Goal: Use online tool/utility: Utilize a website feature to perform a specific function

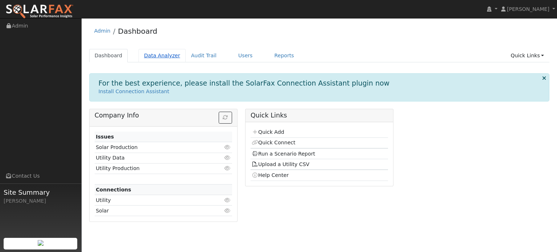
click at [157, 57] on link "Data Analyzer" at bounding box center [162, 55] width 47 height 13
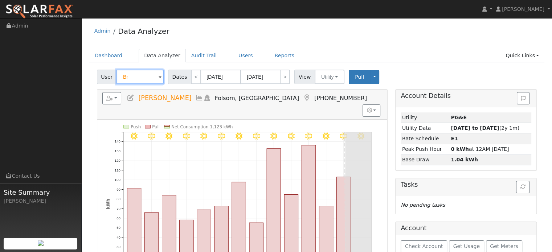
type input "B"
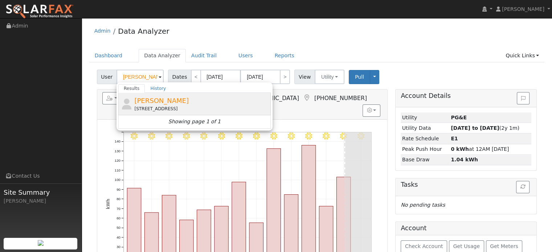
click at [168, 106] on div "11272 Rustic Road, Rough and Ready, CA 95975" at bounding box center [201, 109] width 135 height 7
type input "Mike Roman"
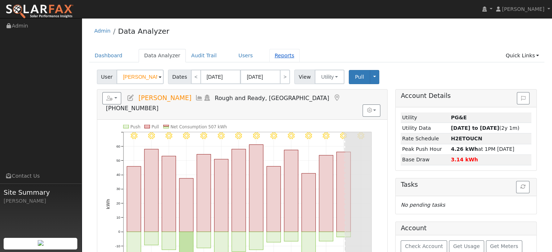
click at [269, 56] on link "Reports" at bounding box center [284, 55] width 30 height 13
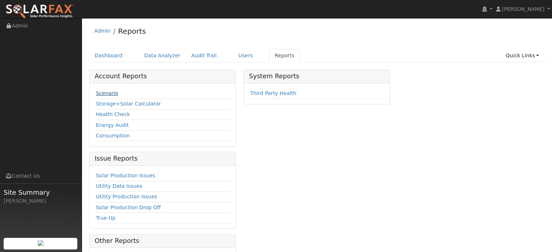
click at [112, 94] on link "Scenario" at bounding box center [107, 93] width 22 height 6
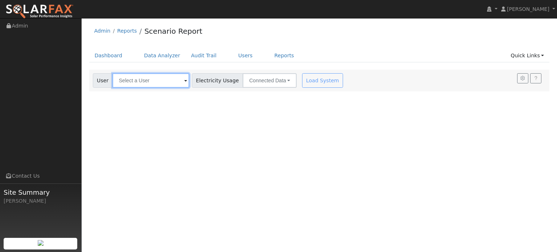
click at [148, 83] on input "text" at bounding box center [150, 80] width 77 height 15
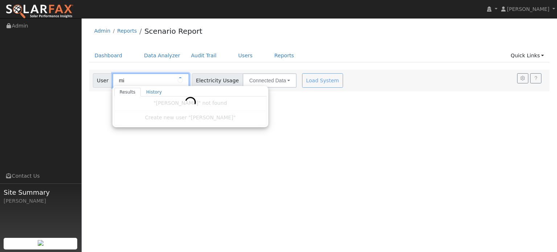
type input "m"
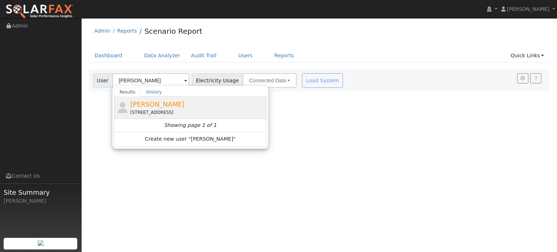
click at [194, 108] on div "[PERSON_NAME] [STREET_ADDRESS]" at bounding box center [197, 107] width 135 height 16
type input "[PERSON_NAME]"
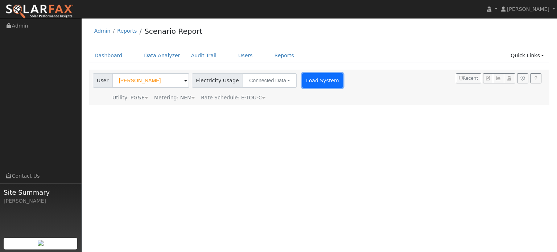
click at [318, 83] on button "Load System" at bounding box center [322, 80] width 41 height 15
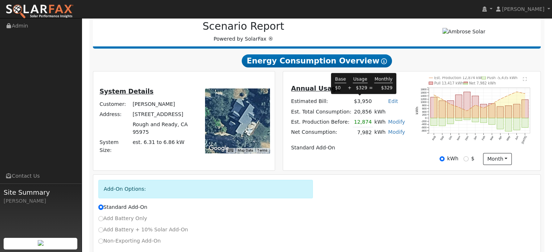
scroll to position [109, 0]
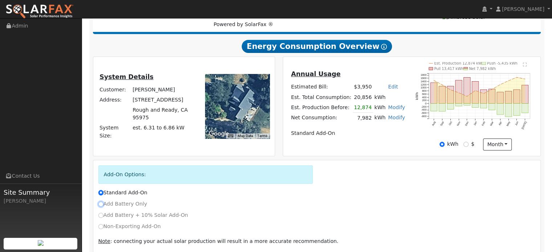
click at [101, 204] on input "Add Battery Only" at bounding box center [100, 204] width 5 height 5
radio input "true"
radio input "false"
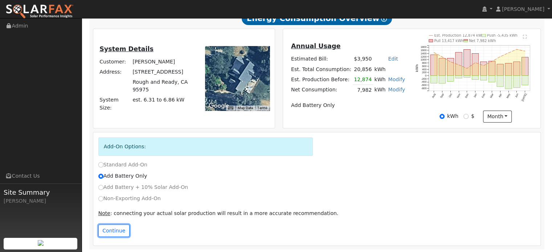
drag, startPoint x: 126, startPoint y: 234, endPoint x: 122, endPoint y: 233, distance: 4.1
click at [123, 233] on button "Continue" at bounding box center [113, 231] width 31 height 12
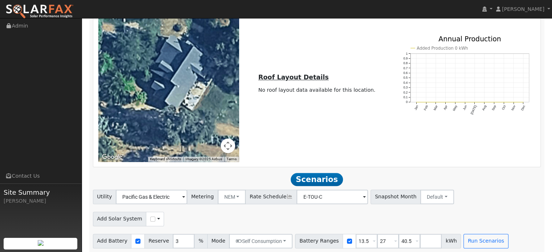
scroll to position [522, 0]
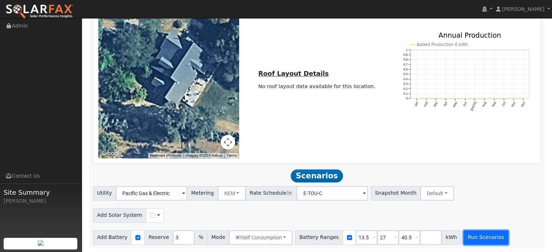
click at [463, 239] on button "Run Scenarios" at bounding box center [485, 237] width 45 height 15
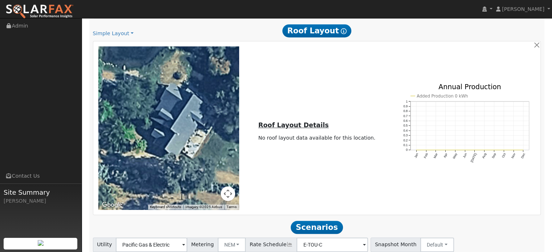
scroll to position [379, 0]
